Goal: Task Accomplishment & Management: Use online tool/utility

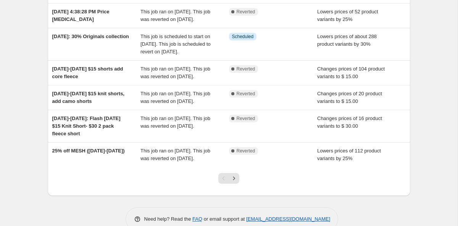
scroll to position [181, 0]
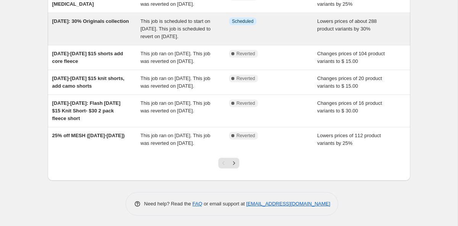
click at [96, 40] on div "[DATE]: 30% Originals collection" at bounding box center [96, 29] width 88 height 23
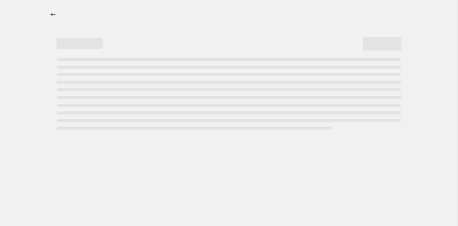
select select "percentage"
select select "no_change"
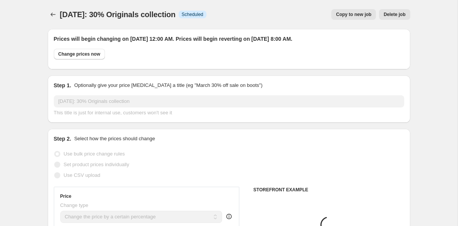
select select "collection"
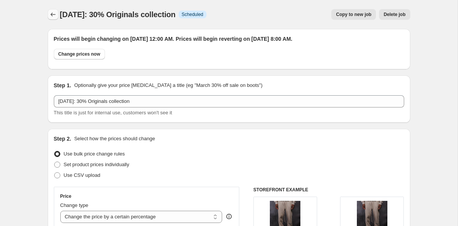
click at [49, 14] on icon "Price change jobs" at bounding box center [53, 15] width 8 height 8
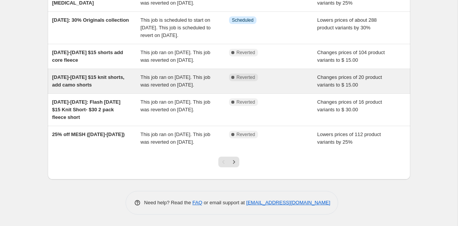
scroll to position [251, 0]
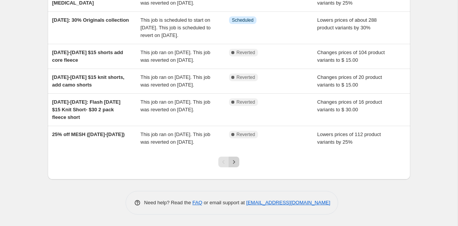
click at [236, 164] on icon "Next" at bounding box center [234, 162] width 8 height 8
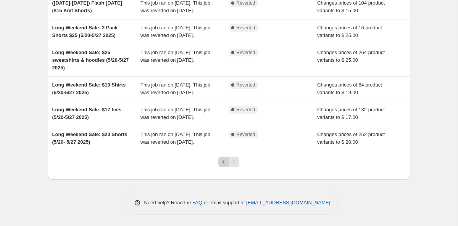
scroll to position [178, 0]
click at [221, 164] on icon "Previous" at bounding box center [224, 162] width 8 height 8
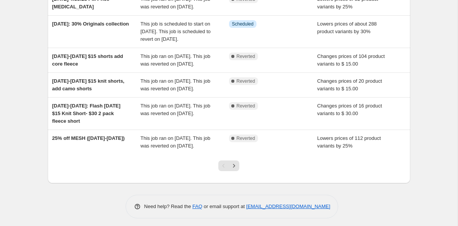
scroll to position [0, 0]
